Goal: Use online tool/utility

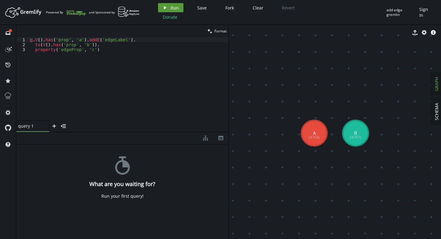
click at [170, 6] on button "play Run" at bounding box center [170, 7] width 25 height 9
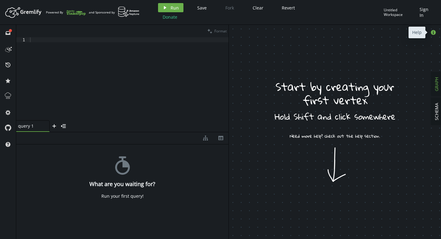
click at [432, 32] on icon "button" at bounding box center [433, 32] width 5 height 5
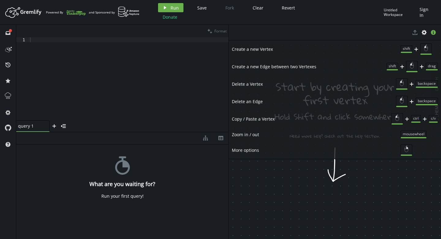
click at [345, 25] on div "export cog info-sign" at bounding box center [335, 33] width 212 height 16
click at [434, 33] on icon "button" at bounding box center [433, 32] width 5 height 5
